Goal: Check status: Check status

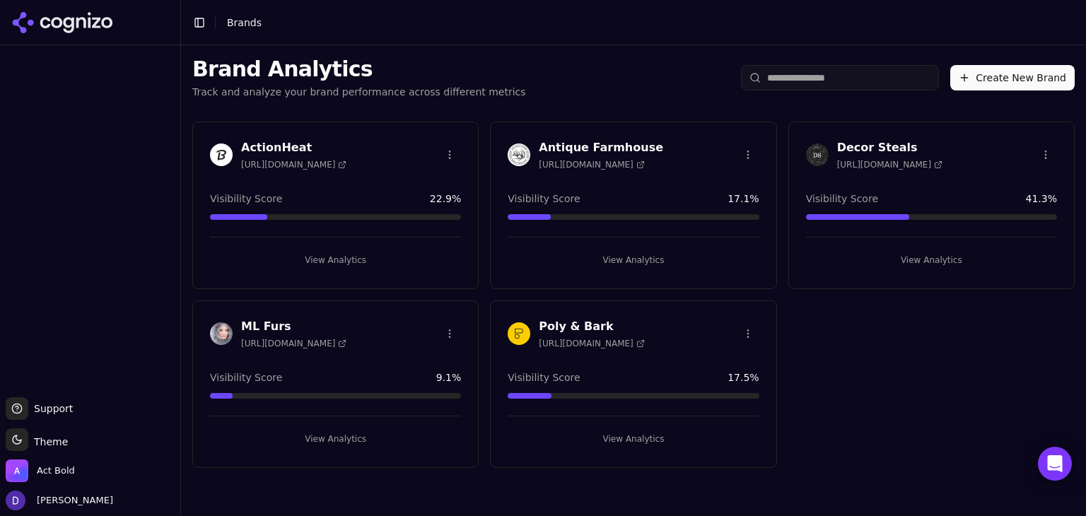
click at [266, 326] on h3 "ML Furs" at bounding box center [293, 326] width 105 height 17
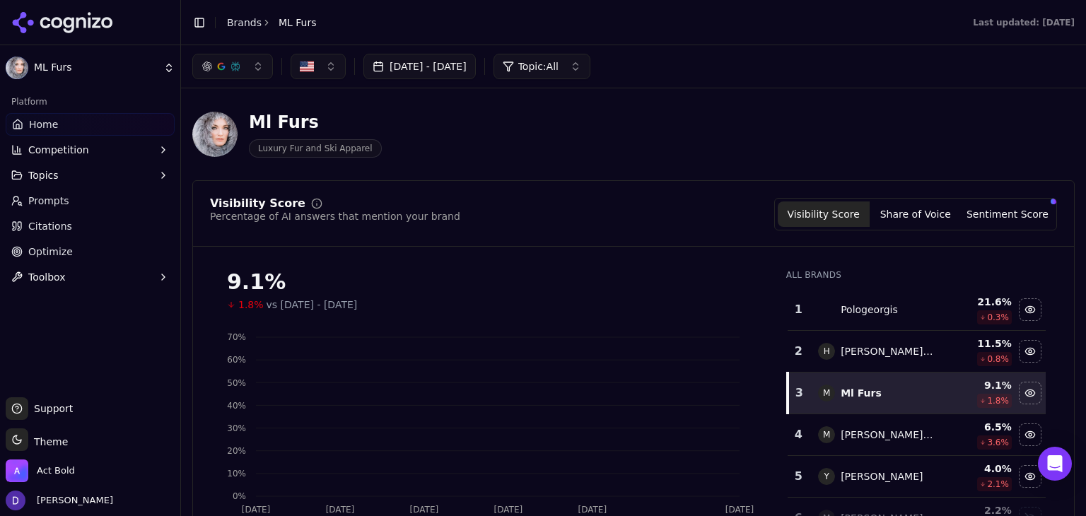
click at [425, 52] on div "[DATE] - [DATE] Topic: All" at bounding box center [633, 66] width 905 height 42
click at [421, 60] on button "[DATE] - [DATE]" at bounding box center [419, 66] width 112 height 25
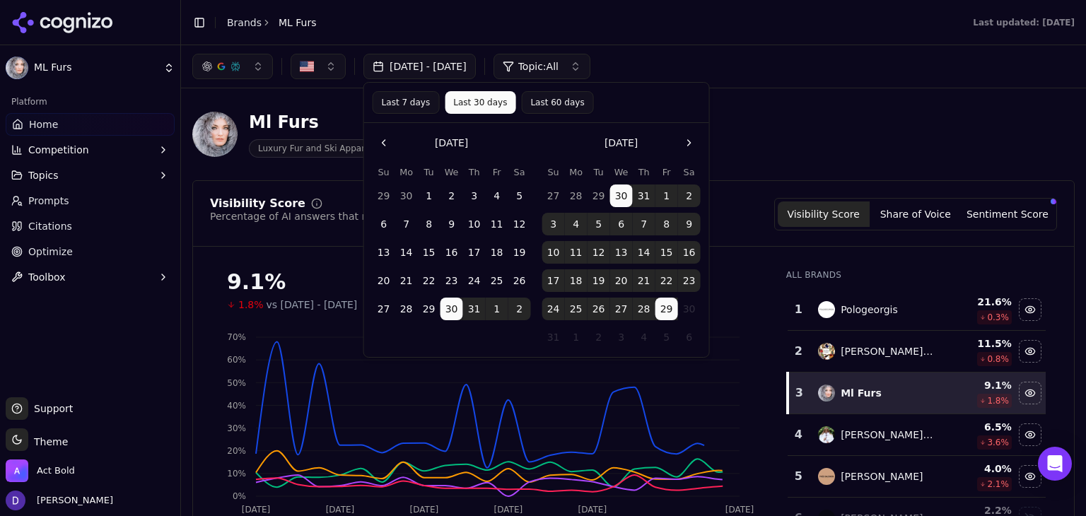
click at [403, 107] on button "Last 7 days" at bounding box center [405, 102] width 67 height 23
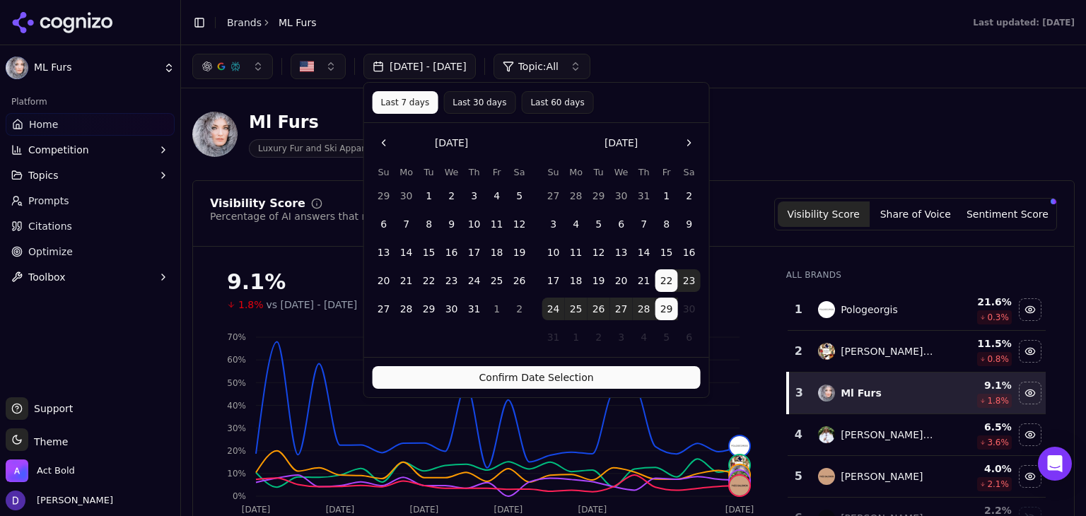
click at [529, 375] on button "Confirm Date Selection" at bounding box center [536, 377] width 328 height 23
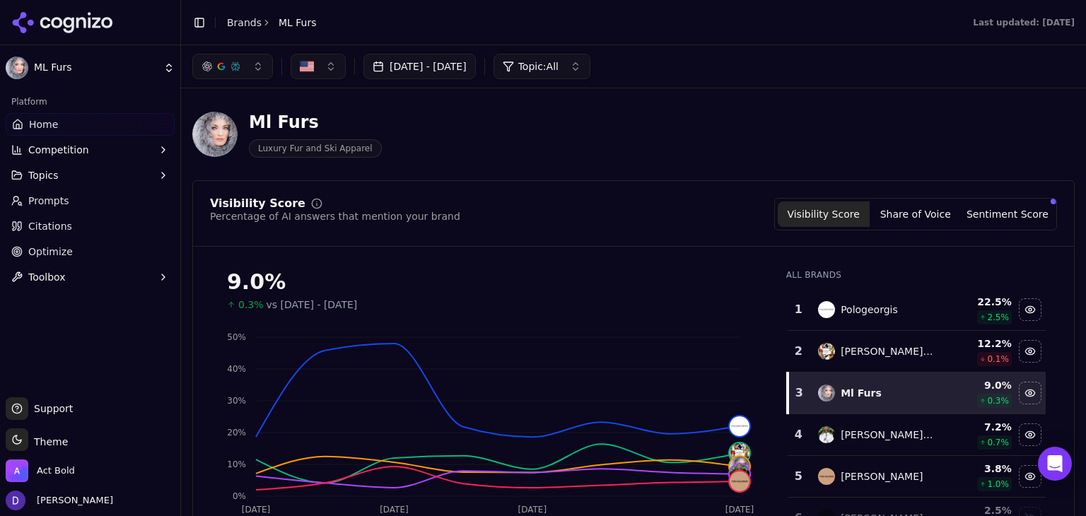
click at [476, 59] on button "[DATE] - [DATE]" at bounding box center [419, 66] width 112 height 25
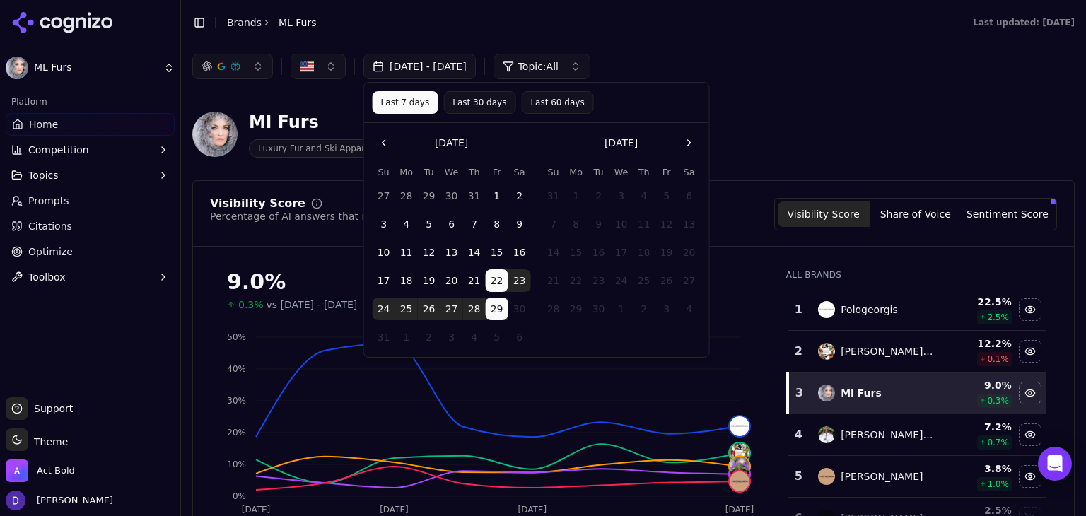
click at [481, 103] on button "Last 30 days" at bounding box center [479, 102] width 72 height 23
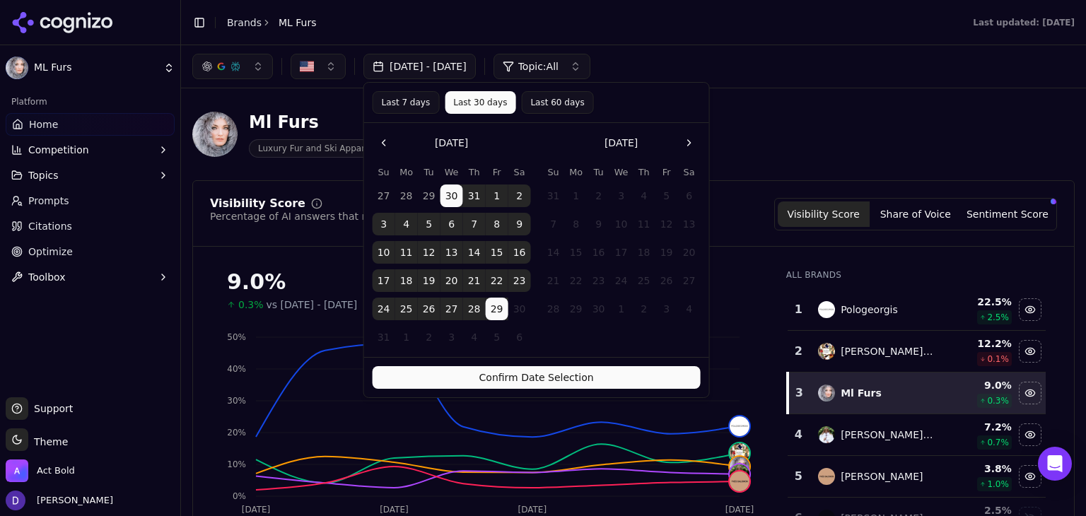
click at [541, 387] on button "Confirm Date Selection" at bounding box center [536, 377] width 328 height 23
click at [541, 379] on icon "[DATE] Aug [DATE] Aug 28 0% 10% 20% 30% 40% 50%" at bounding box center [489, 422] width 558 height 198
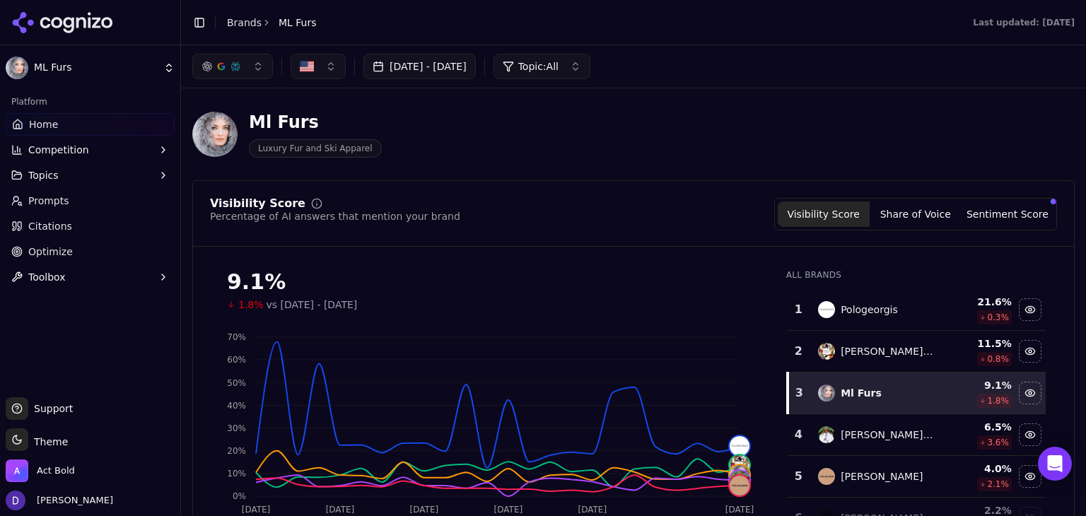
click at [430, 69] on button "[DATE] - [DATE]" at bounding box center [419, 66] width 112 height 25
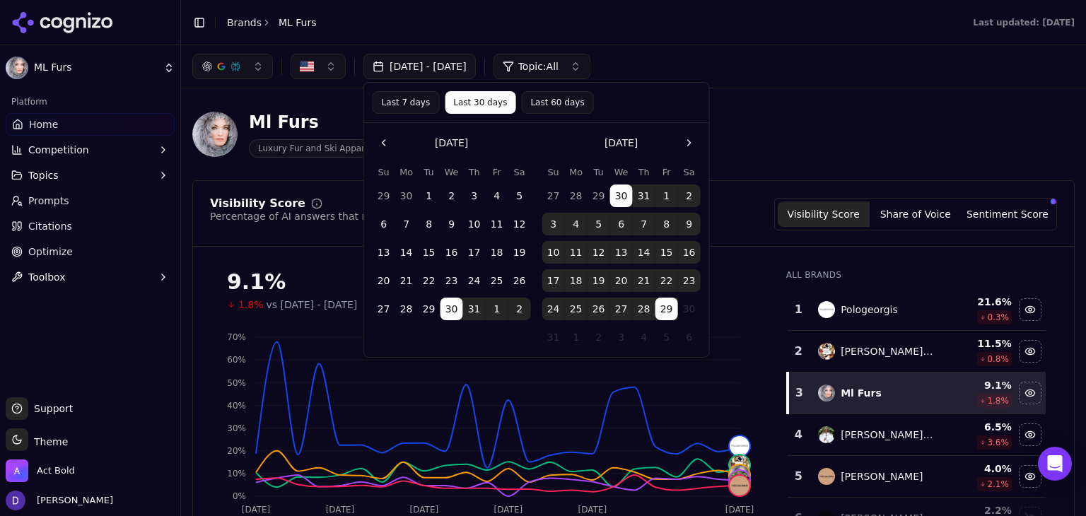
click at [407, 105] on button "Last 7 days" at bounding box center [405, 102] width 67 height 23
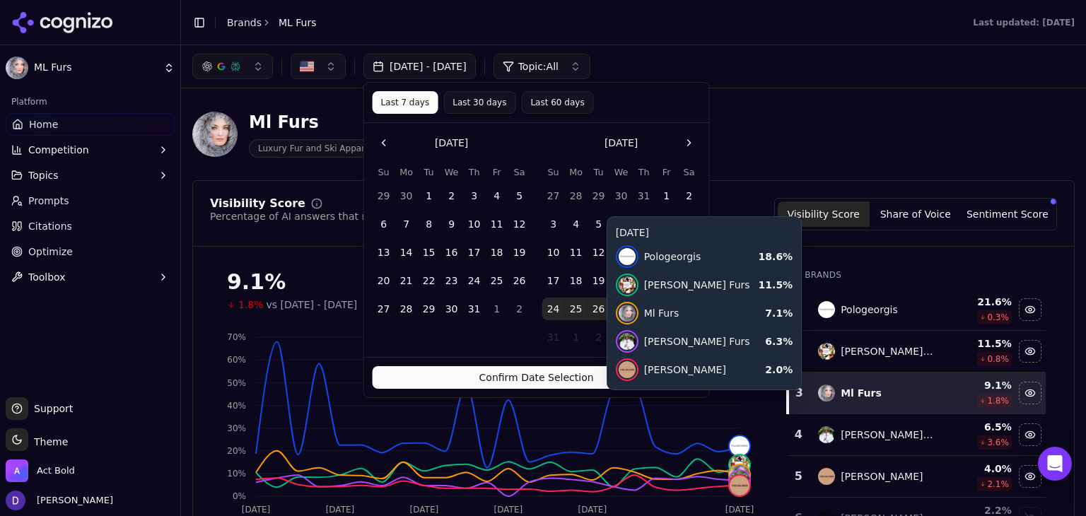
click at [557, 380] on button "Confirm Date Selection" at bounding box center [536, 377] width 328 height 23
